Goal: Find specific page/section

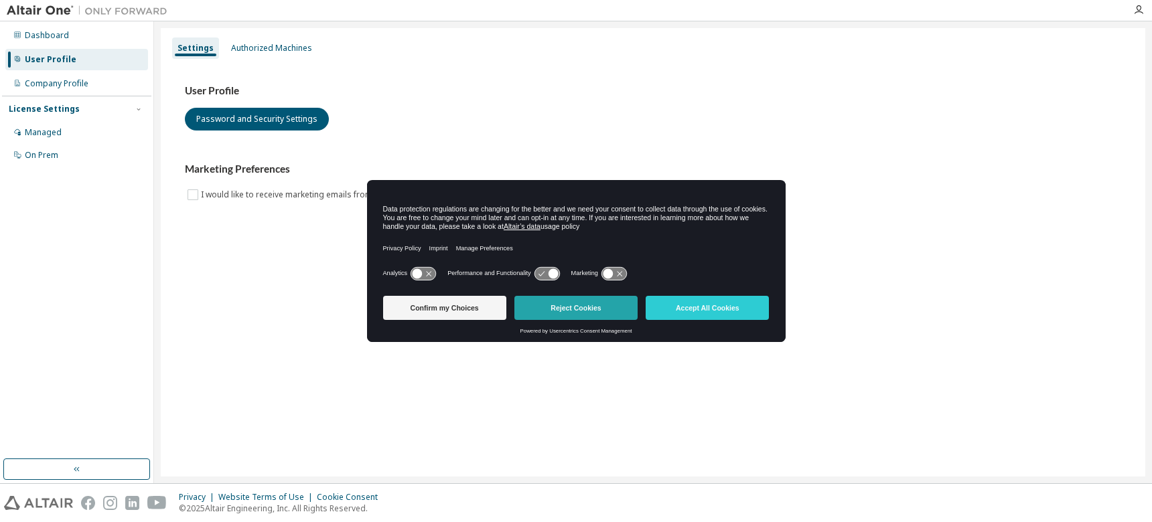
drag, startPoint x: 599, startPoint y: 301, endPoint x: 488, endPoint y: 283, distance: 113.3
click at [598, 301] on button "Reject Cookies" at bounding box center [575, 308] width 123 height 24
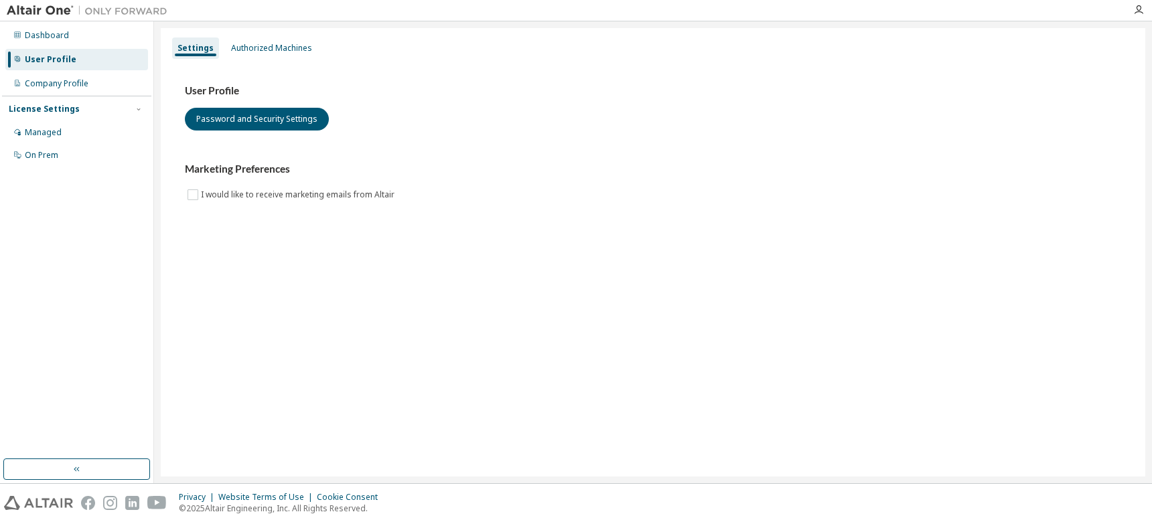
click at [22, 11] on img at bounding box center [90, 10] width 167 height 13
click at [28, 34] on div "Dashboard" at bounding box center [47, 35] width 44 height 11
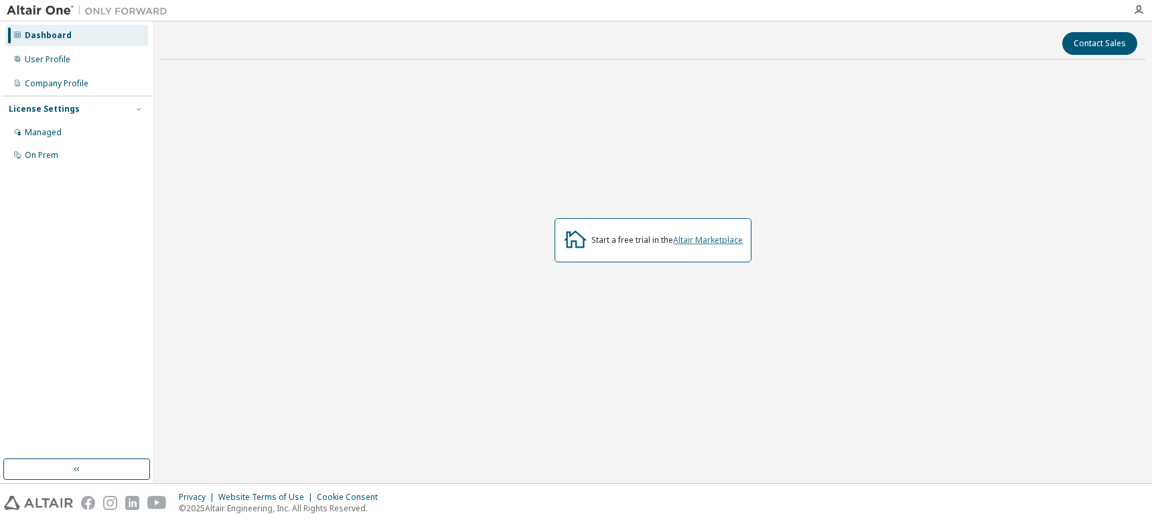
click at [704, 242] on link "Altair Marketplace" at bounding box center [708, 239] width 70 height 11
